Goal: Answer question/provide support: Answer question/provide support

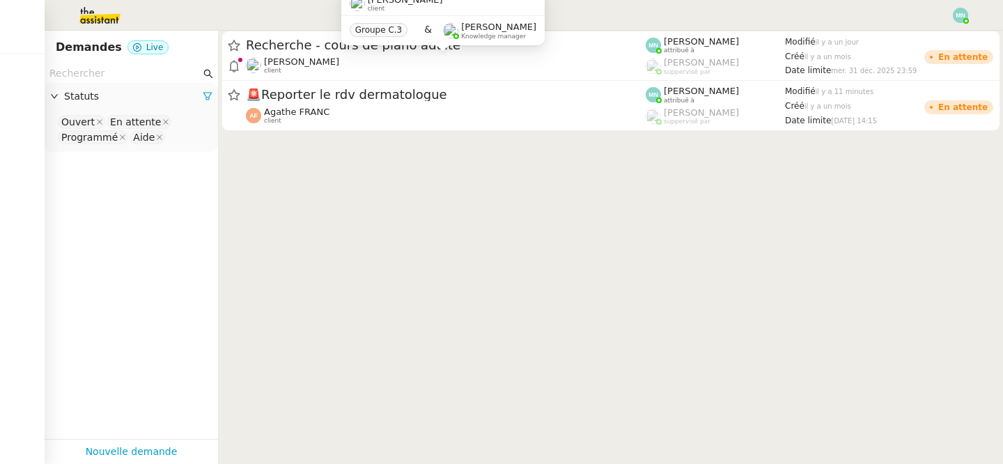
click at [370, 64] on div "[PERSON_NAME]Diaye client" at bounding box center [446, 65] width 400 height 18
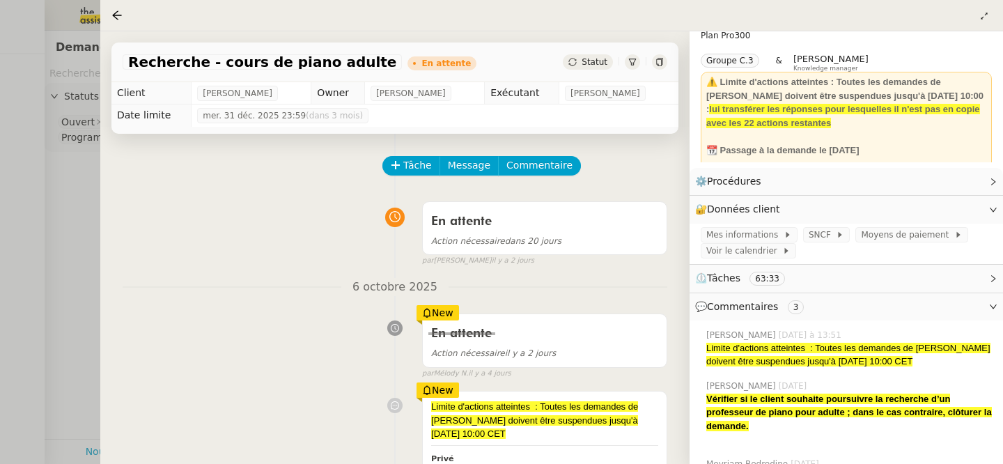
scroll to position [165, 0]
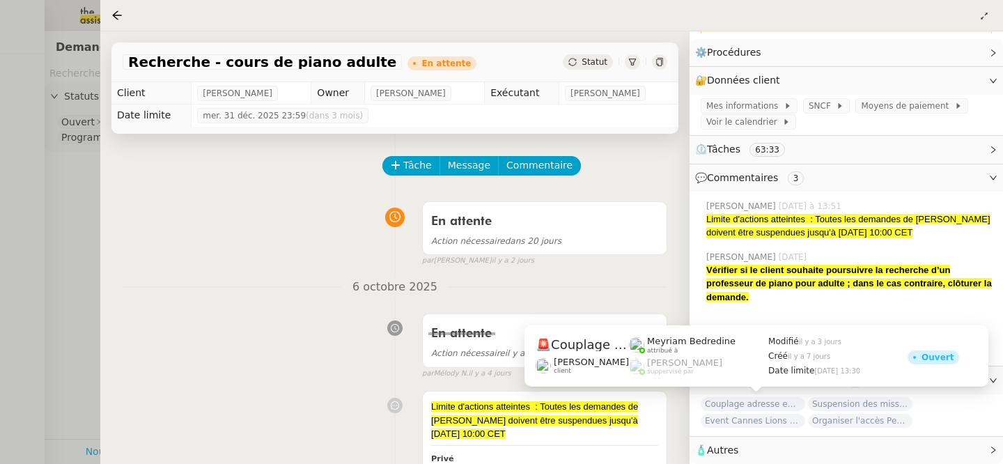
click at [779, 405] on span "Couplage adresse en marque blanche" at bounding box center [752, 404] width 104 height 14
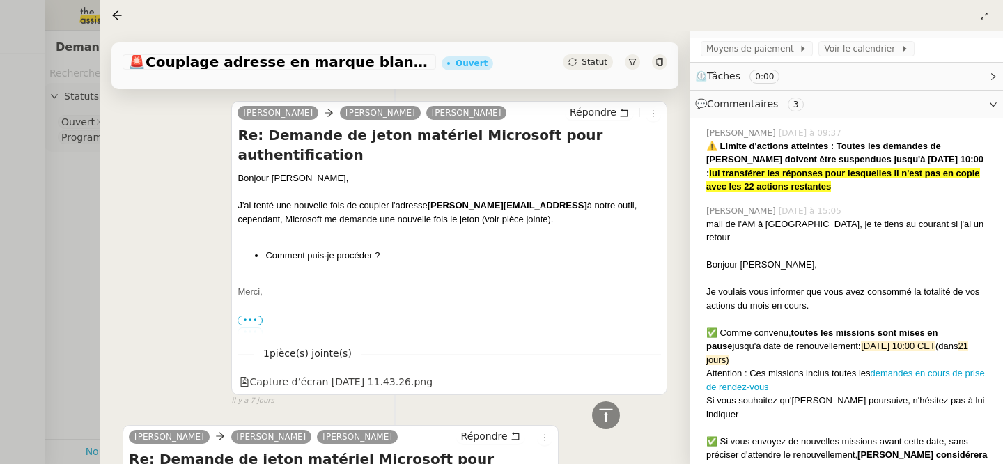
scroll to position [366, 0]
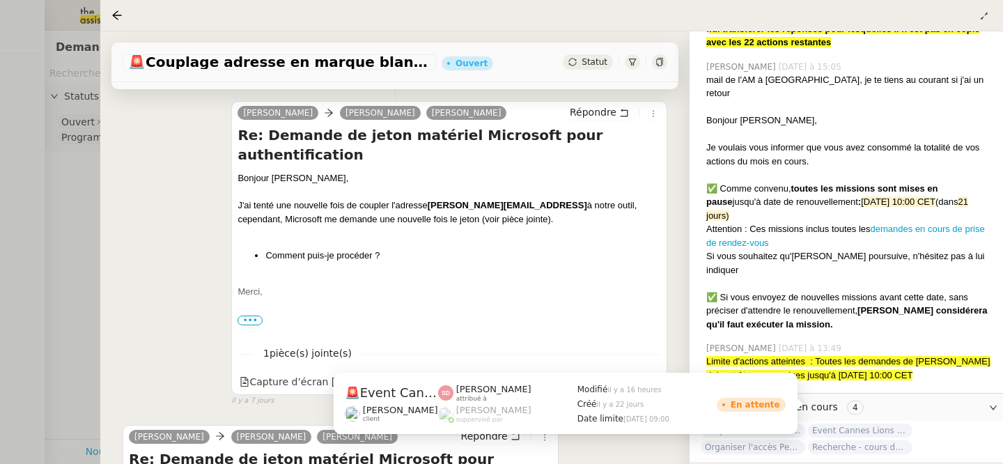
click at [874, 423] on span "Event Cannes Lions 2026" at bounding box center [860, 430] width 104 height 14
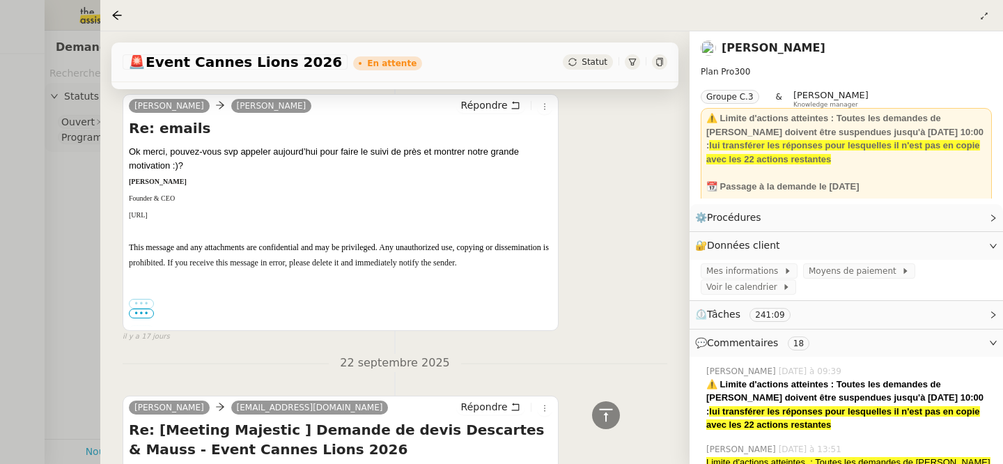
scroll to position [19608, 0]
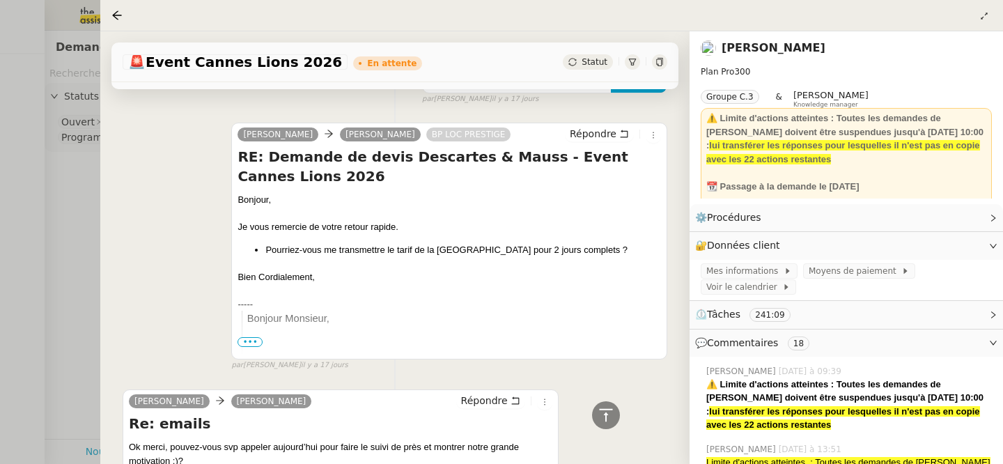
click at [118, 9] on div at bounding box center [119, 15] width 17 height 17
click at [115, 12] on icon at bounding box center [116, 15] width 11 height 11
